Goal: Task Accomplishment & Management: Manage account settings

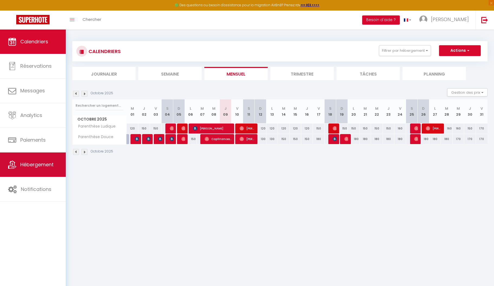
click at [41, 161] on span "Hébergement" at bounding box center [36, 164] width 33 height 7
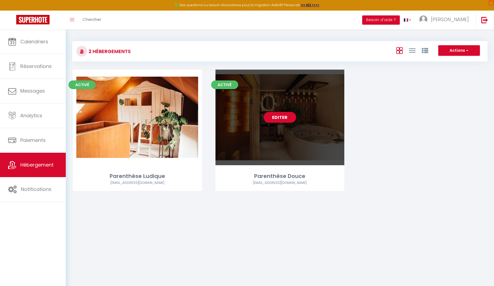
click at [280, 119] on link "Editer" at bounding box center [280, 117] width 33 height 11
click at [283, 116] on link "Editer" at bounding box center [280, 117] width 33 height 11
select select "3"
select select "2"
select select "1"
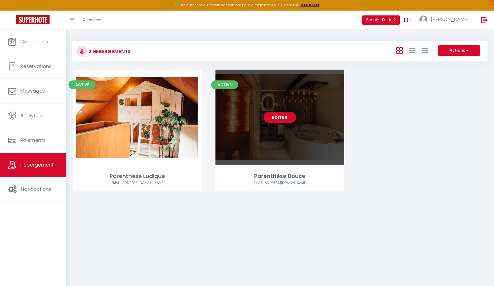
select select "1"
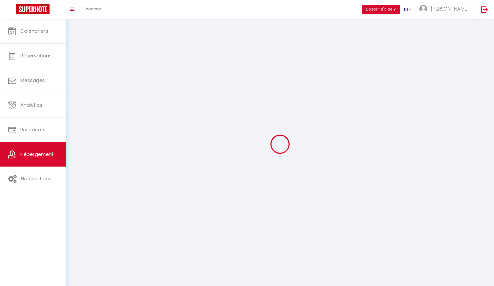
select select
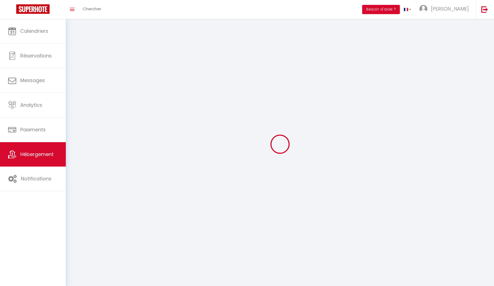
checkbox input "false"
select select
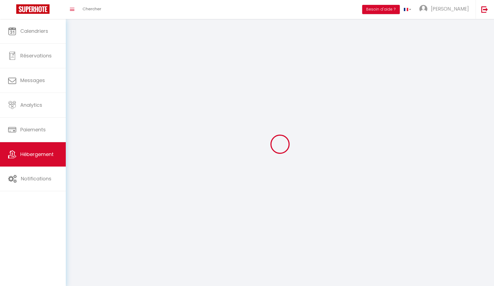
select select
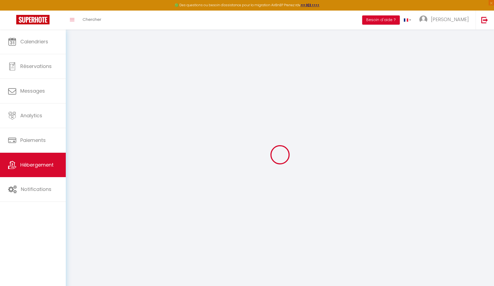
select select "IgloohomeV2"
select select "2"
checkbox input "true"
checkbox input "false"
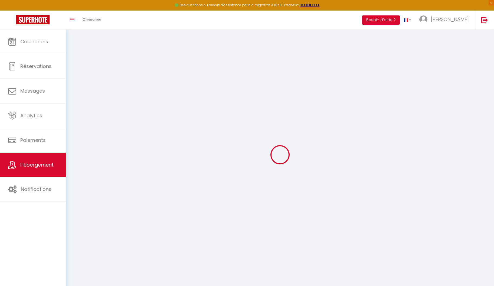
checkbox input "true"
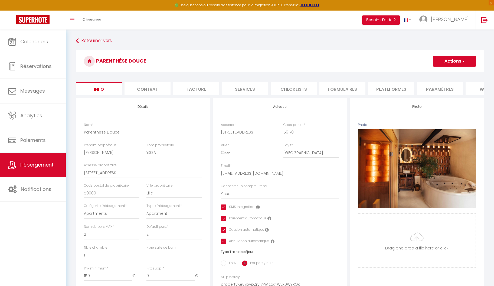
click at [239, 91] on li "Services" at bounding box center [245, 88] width 46 height 13
checkbox input "true"
checkbox input "false"
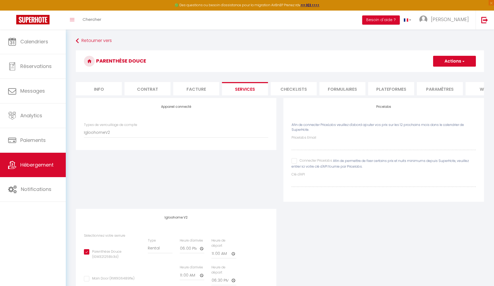
click at [297, 88] on li "Checklists" at bounding box center [294, 88] width 46 height 13
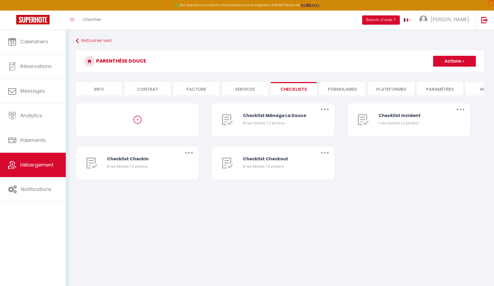
click at [346, 91] on li "Formulaires" at bounding box center [343, 88] width 46 height 13
